Goal: Information Seeking & Learning: Learn about a topic

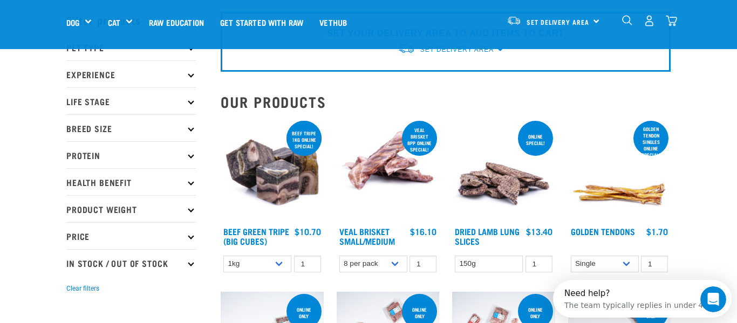
click at [169, 182] on p "Health Benefit" at bounding box center [130, 181] width 129 height 27
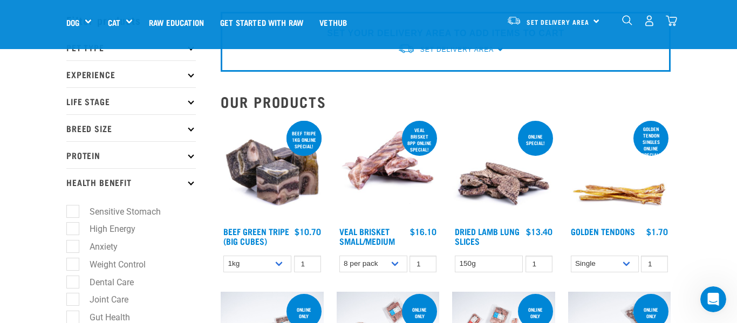
click at [169, 182] on p "Health Benefit" at bounding box center [130, 181] width 129 height 27
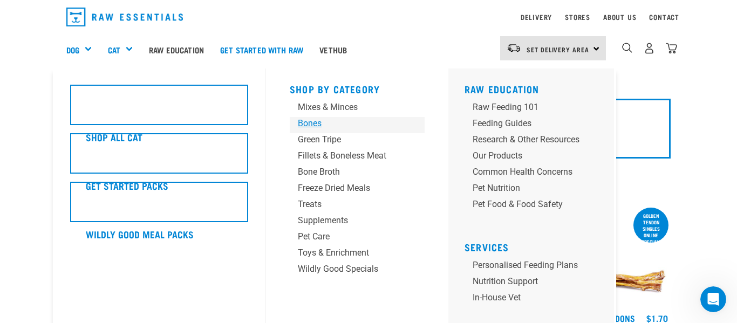
scroll to position [31, 0]
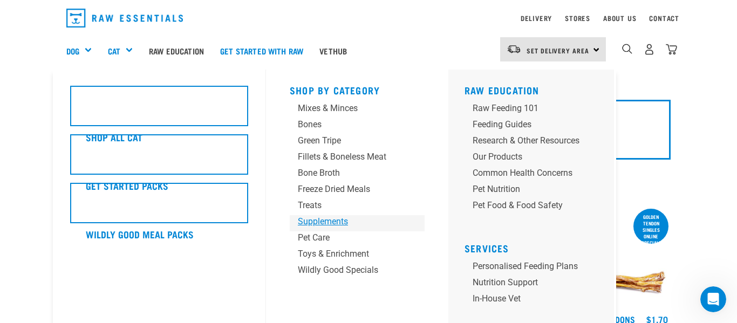
click at [344, 221] on div "Supplements" at bounding box center [348, 221] width 101 height 13
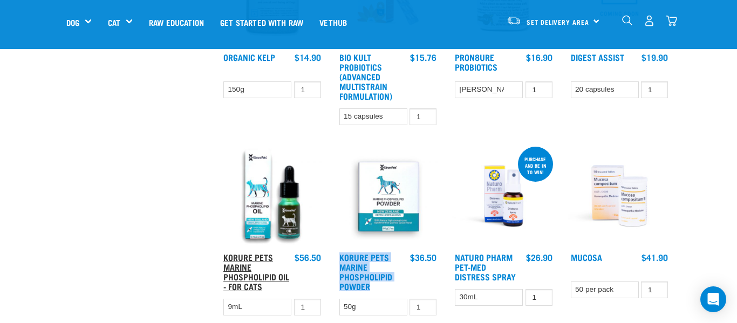
scroll to position [389, 0]
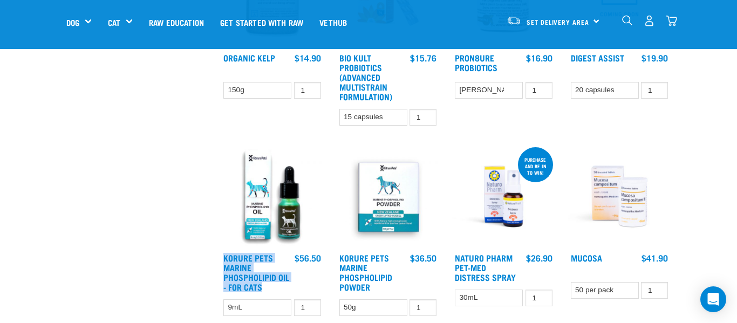
click at [45, 191] on div "Start your pet’s raw journey today – take our quick pet questionnaire. Delivery…" at bounding box center [368, 163] width 737 height 1104
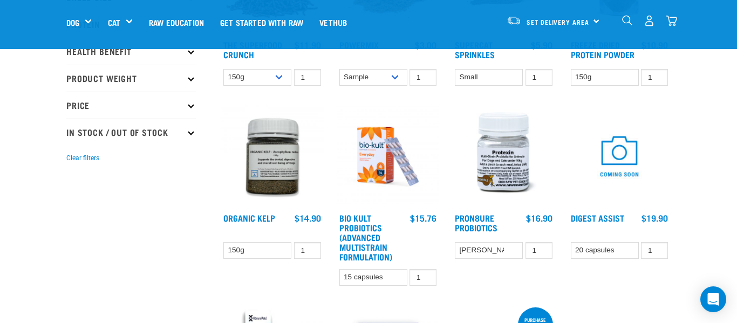
scroll to position [231, 0]
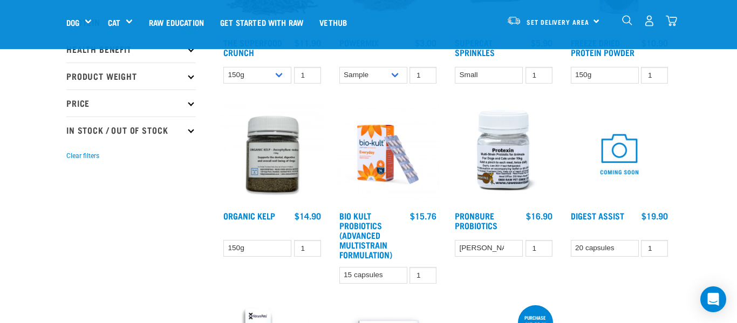
click at [45, 191] on div "Start your pet’s raw journey today – take our quick pet questionnaire. Delivery…" at bounding box center [368, 321] width 737 height 1104
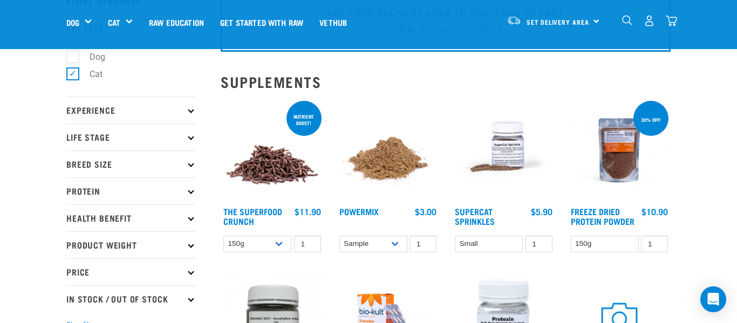
scroll to position [62, 0]
click at [138, 218] on p "Health Benefit" at bounding box center [130, 218] width 129 height 27
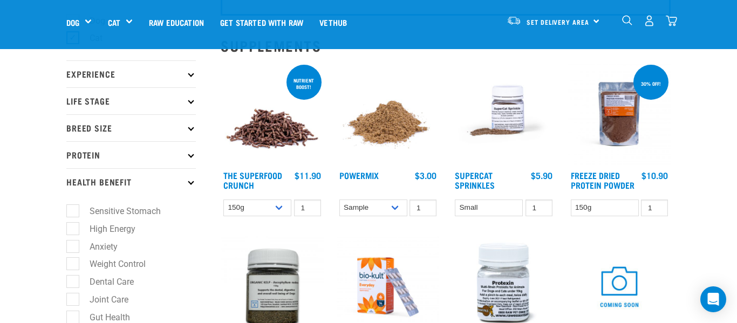
scroll to position [100, 0]
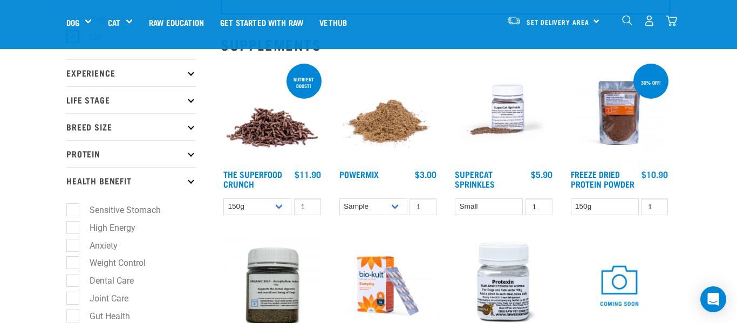
click at [111, 243] on label "Anxiety" at bounding box center [97, 245] width 50 height 13
click at [73, 243] on input "Anxiety" at bounding box center [69, 243] width 7 height 7
checkbox input "true"
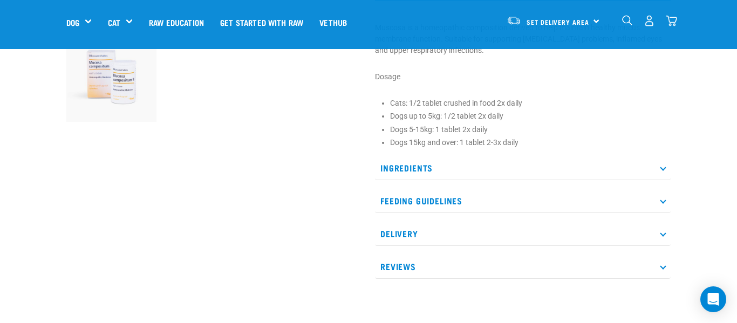
scroll to position [355, 0]
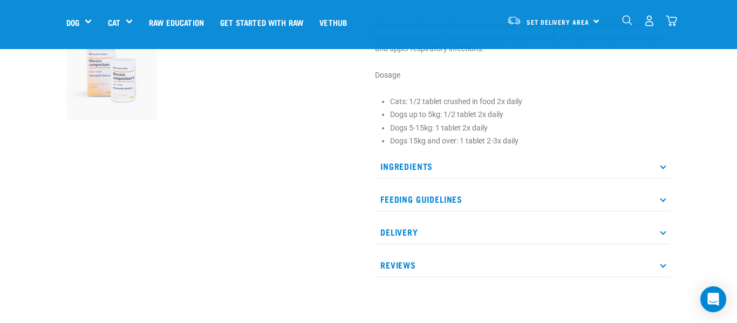
click at [450, 170] on p "Ingredients" at bounding box center [523, 166] width 296 height 24
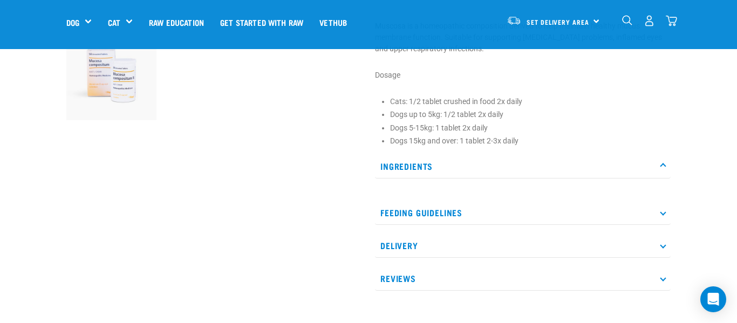
click at [450, 170] on p "Ingredients" at bounding box center [523, 166] width 296 height 24
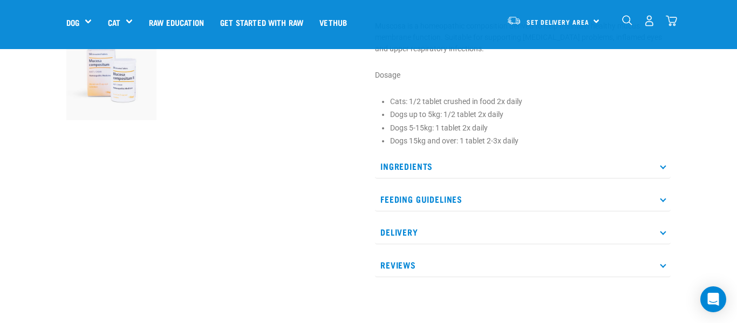
click at [446, 193] on p "Feeding Guidelines" at bounding box center [523, 199] width 296 height 24
click at [446, 194] on p "Feeding Guidelines" at bounding box center [523, 199] width 296 height 24
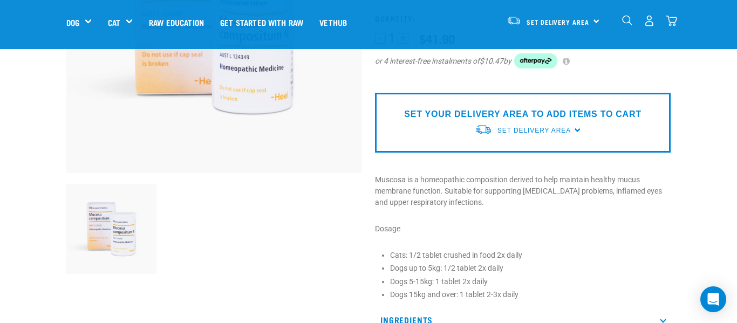
scroll to position [200, 0]
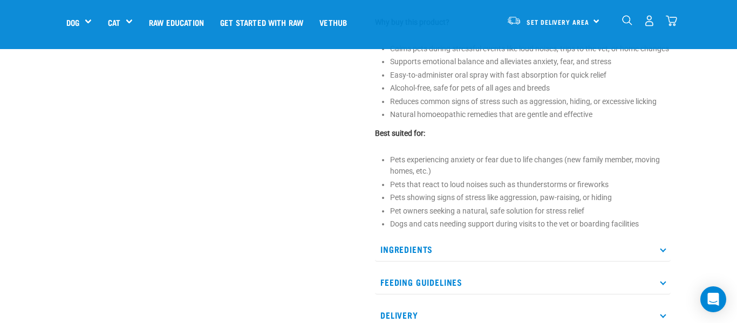
scroll to position [463, 0]
click at [648, 260] on p "Ingredients" at bounding box center [523, 248] width 296 height 24
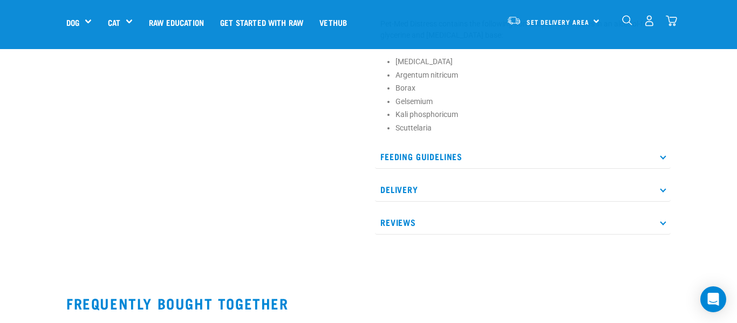
scroll to position [709, 0]
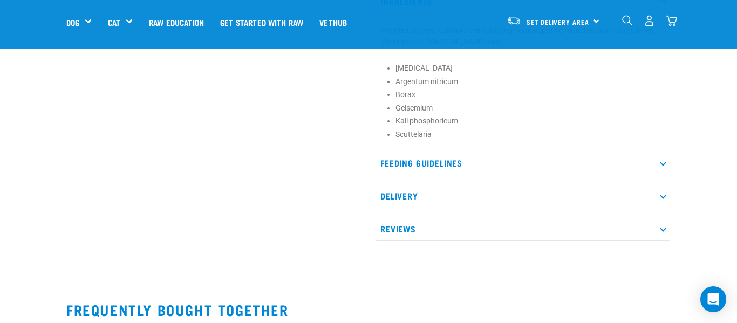
click at [643, 175] on p "Feeding Guidelines" at bounding box center [523, 163] width 296 height 24
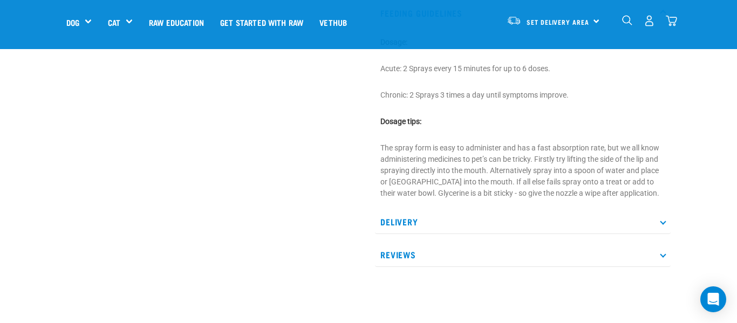
scroll to position [859, 0]
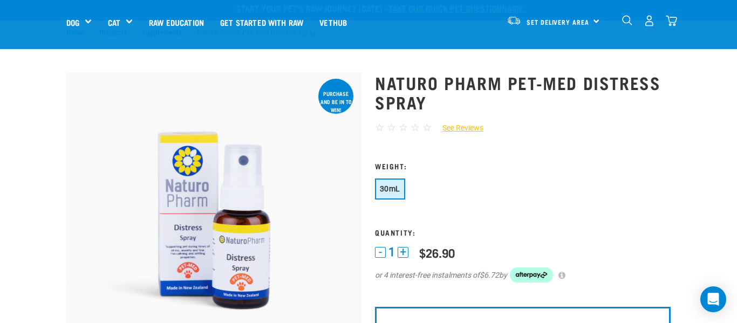
scroll to position [0, 0]
